Goal: Information Seeking & Learning: Learn about a topic

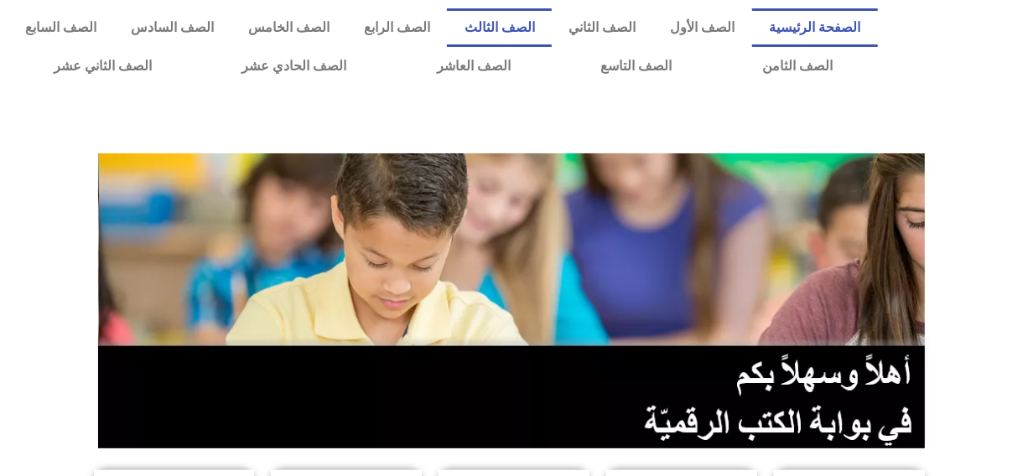
click at [517, 30] on link "الصف الثالث" at bounding box center [499, 27] width 105 height 39
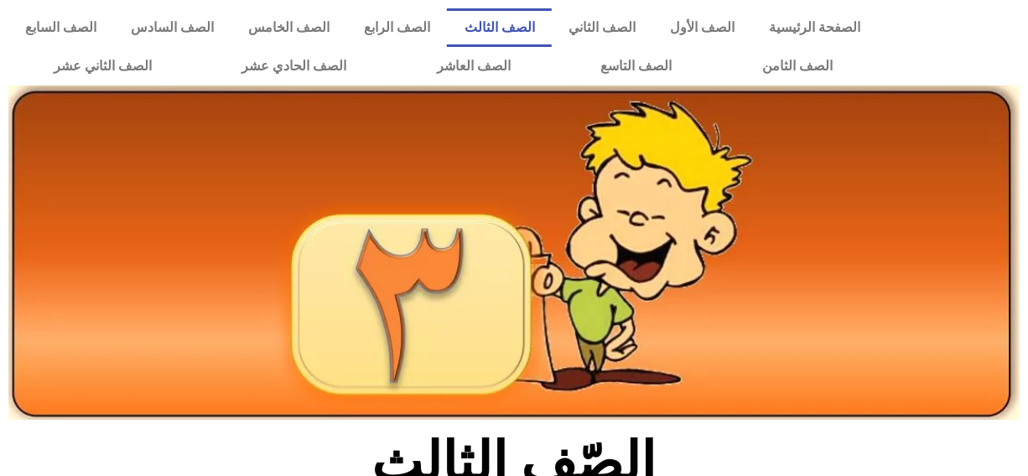
click at [517, 28] on link "الصف الثالث" at bounding box center [499, 27] width 105 height 39
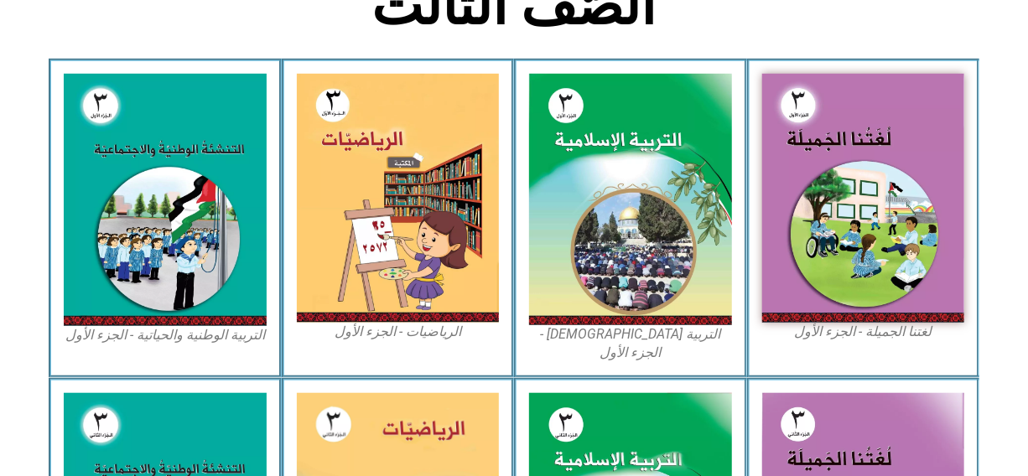
scroll to position [487, 0]
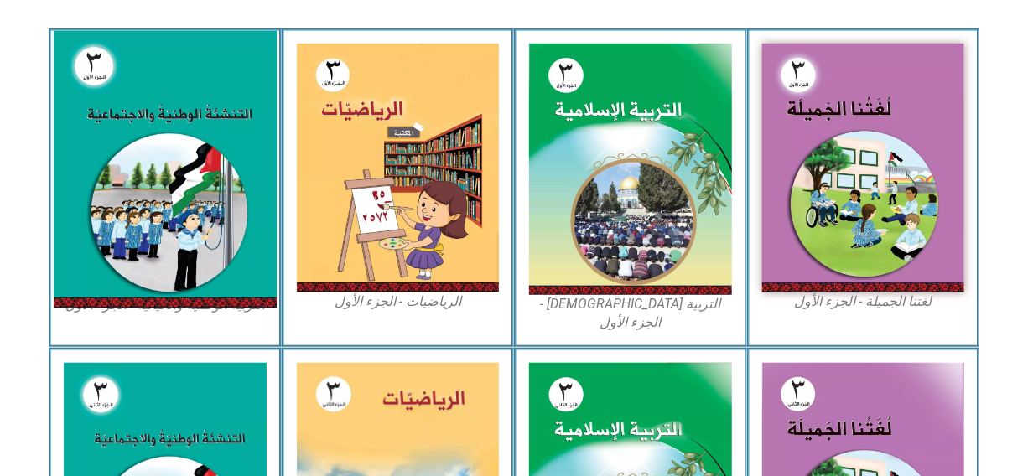
click at [112, 159] on img at bounding box center [165, 168] width 223 height 277
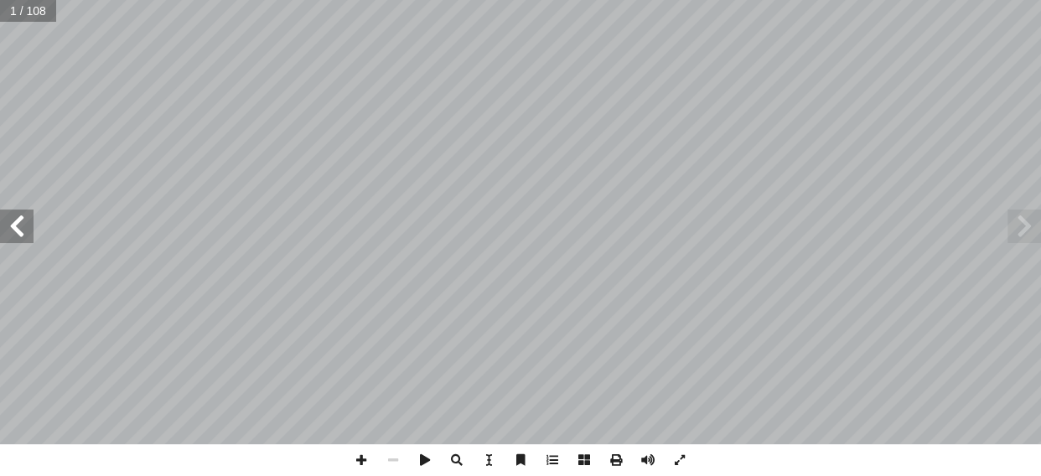
click at [30, 214] on span at bounding box center [17, 227] width 34 height 34
click at [8, 9] on input "text" at bounding box center [33, 11] width 66 height 22
type input "**"
click at [1031, 225] on span at bounding box center [1024, 227] width 34 height 34
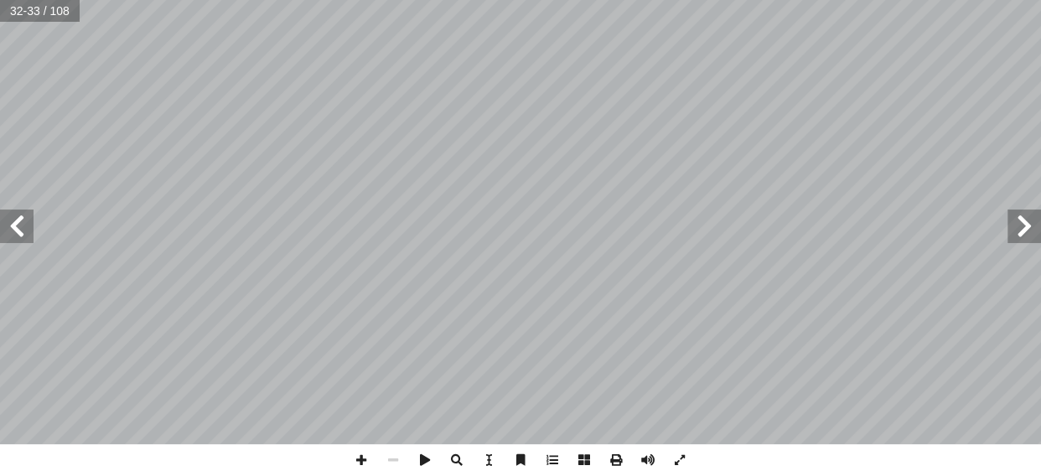
click at [1031, 212] on span at bounding box center [1024, 227] width 34 height 34
click at [18, 220] on span at bounding box center [17, 227] width 34 height 34
